Goal: Task Accomplishment & Management: Use online tool/utility

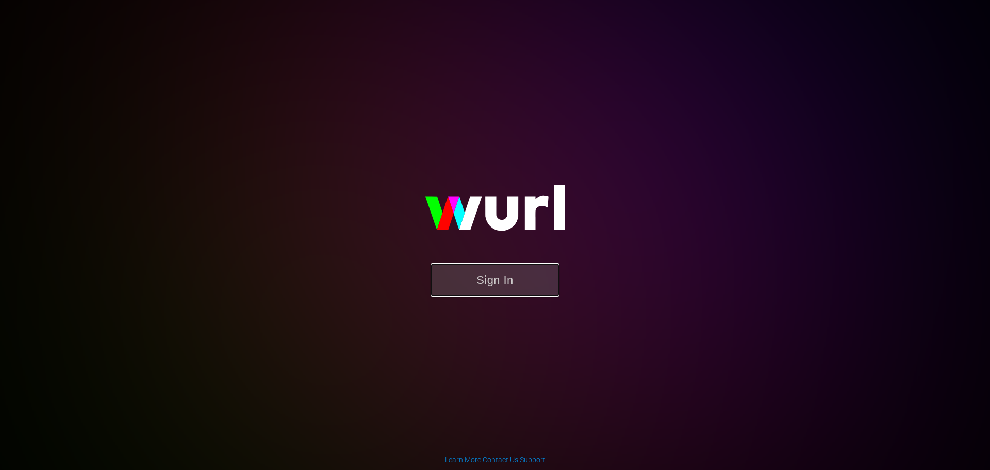
click at [489, 282] on button "Sign In" at bounding box center [495, 280] width 129 height 34
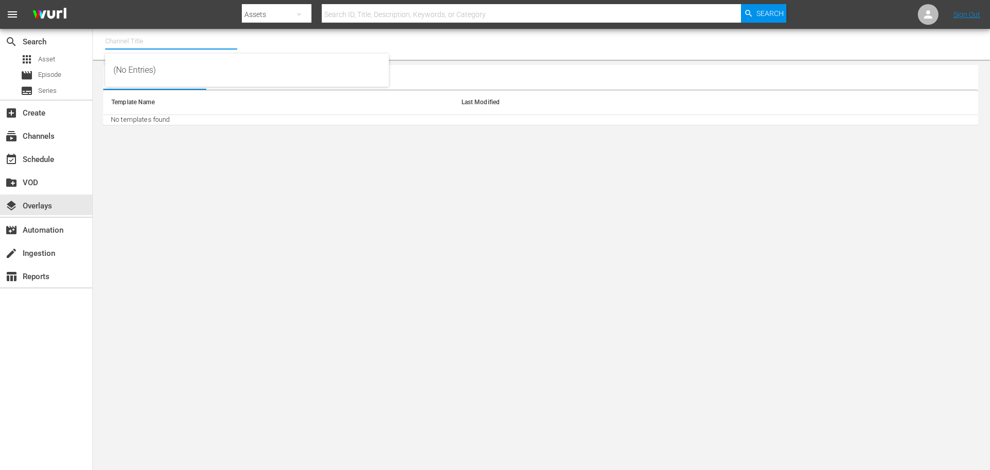
click at [122, 44] on input "text" at bounding box center [171, 41] width 132 height 25
click at [120, 68] on div "Lone Star (1846 - cinedigm_entertainment_corp_lonestar_1)" at bounding box center [246, 70] width 267 height 25
type input "Lone Star (1846 - cinedigm_entertainment_corp_lonestar_1)"
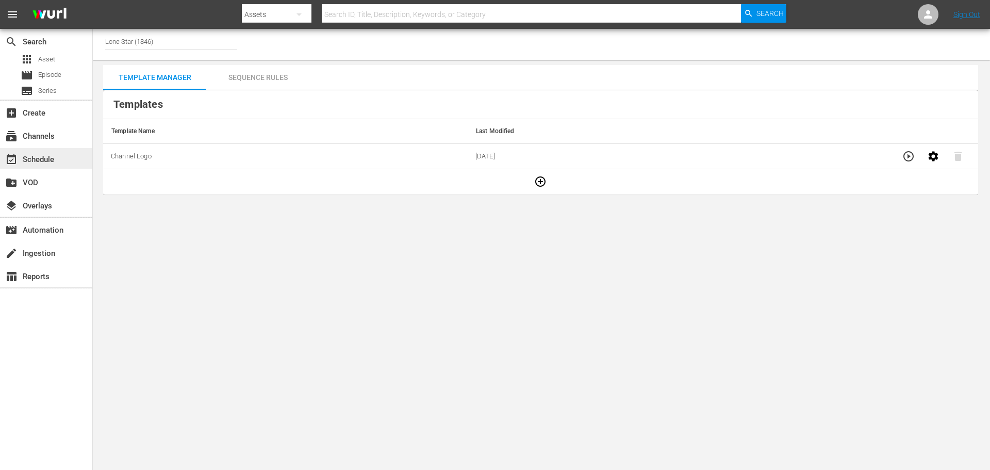
click at [39, 158] on div "event_available Schedule" at bounding box center [29, 157] width 58 height 9
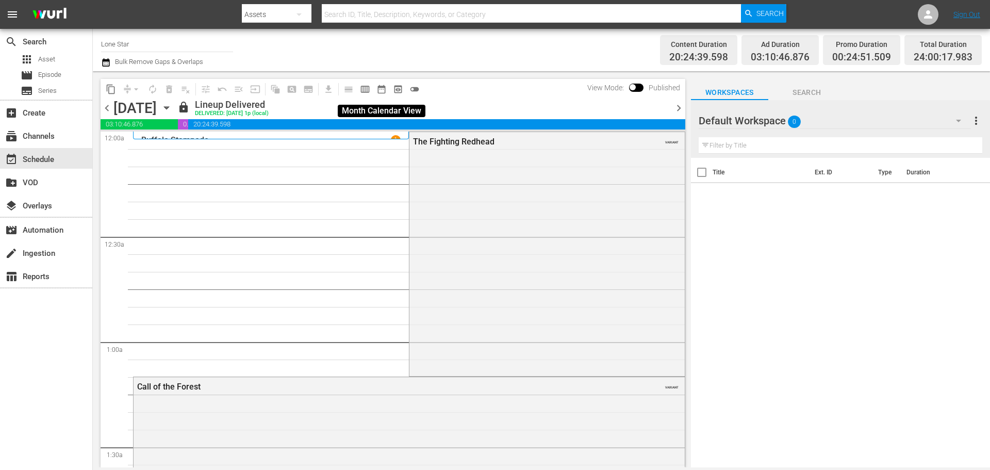
click at [383, 89] on span "date_range_outlined" at bounding box center [381, 89] width 10 height 10
